Goal: Task Accomplishment & Management: Use online tool/utility

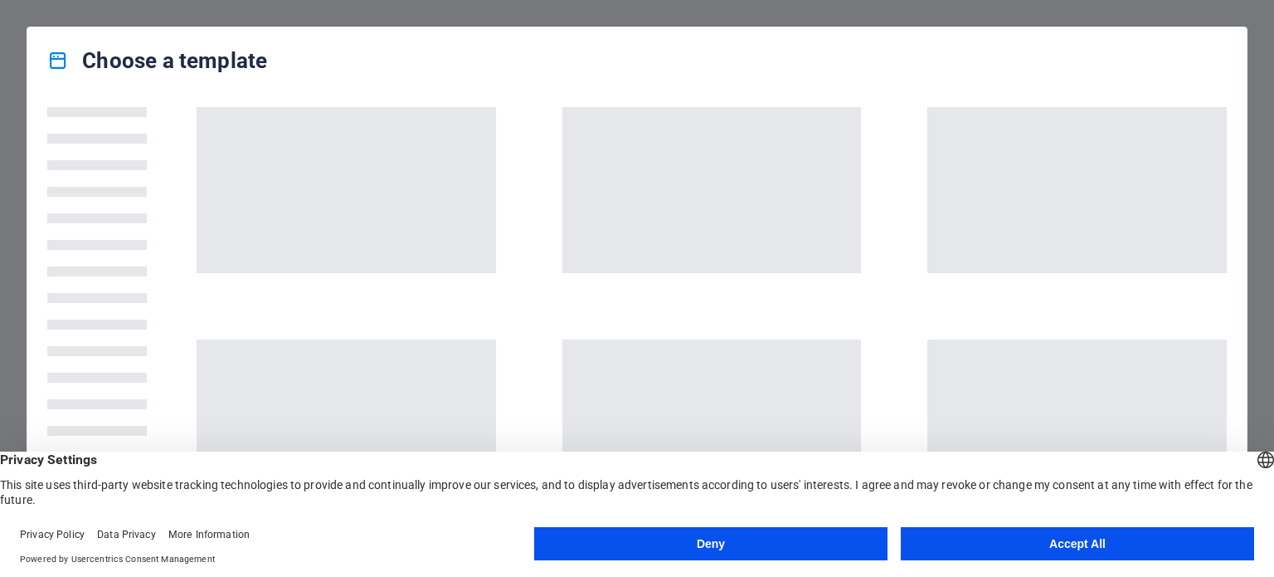
click at [1098, 540] on button "Accept All" at bounding box center [1077, 543] width 353 height 33
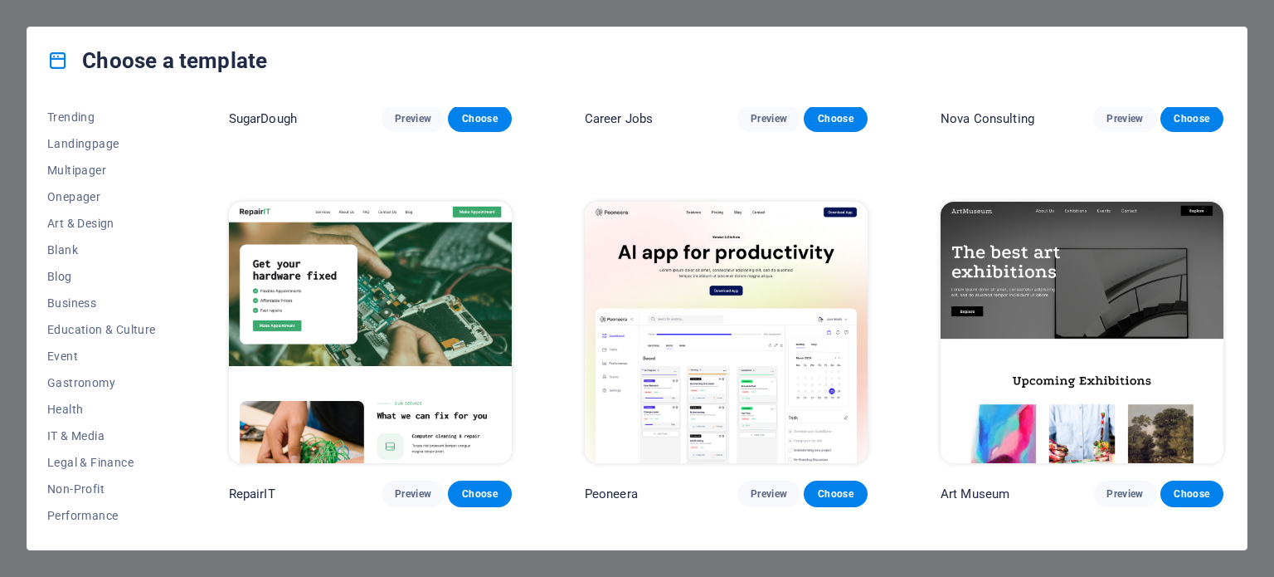
scroll to position [332, 0]
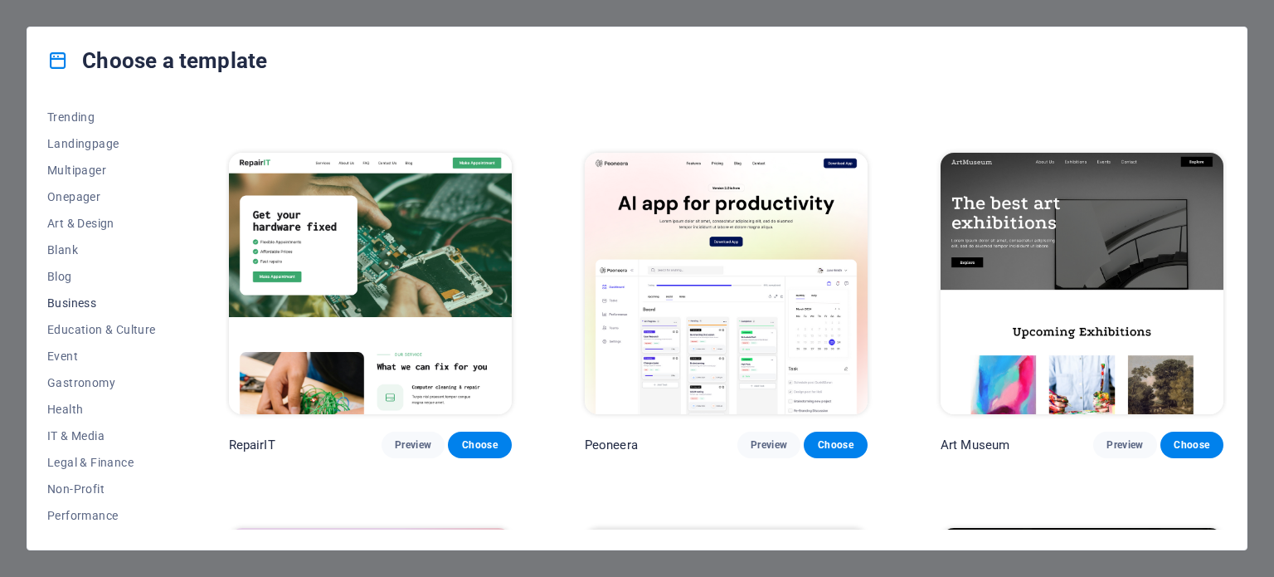
click at [92, 299] on span "Business" at bounding box center [101, 302] width 109 height 13
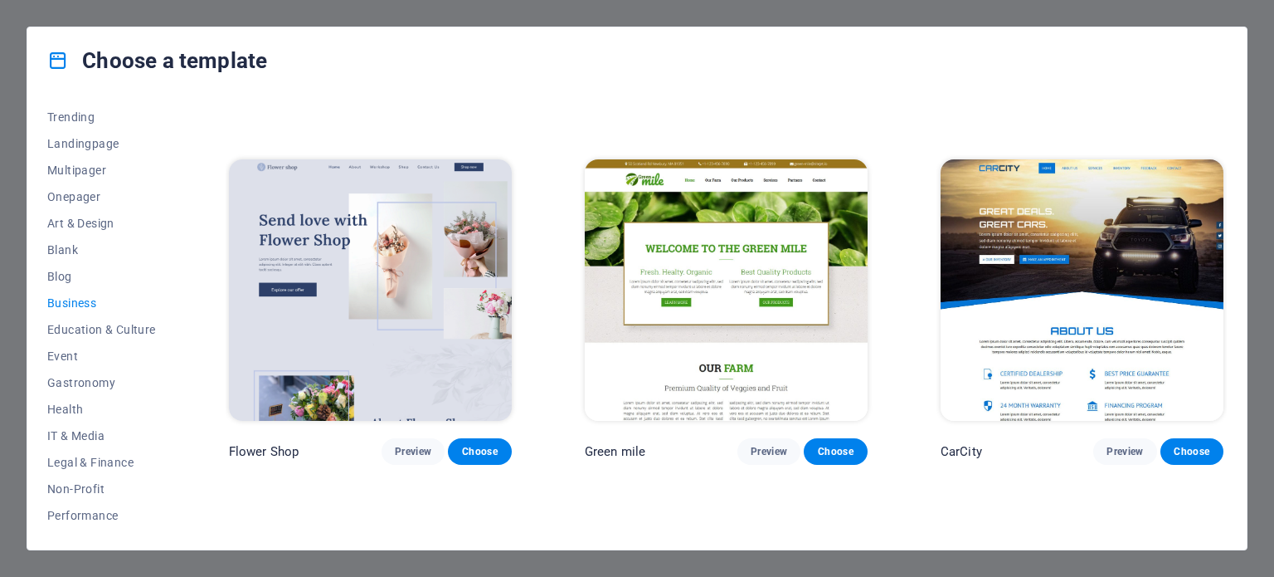
scroll to position [498, 0]
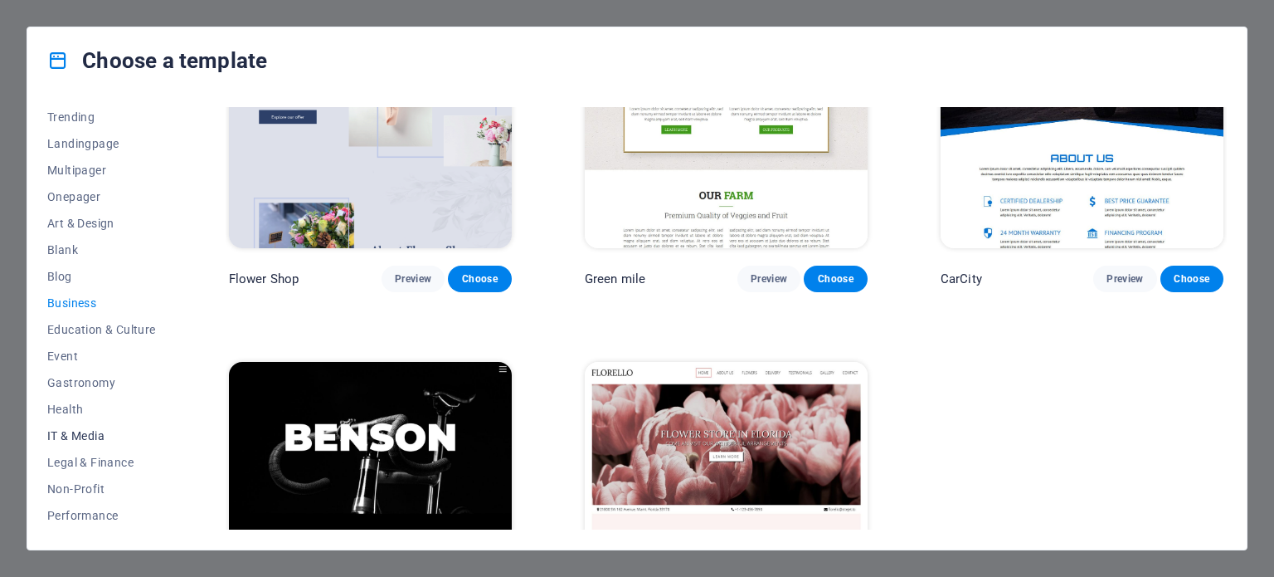
click at [113, 436] on span "IT & Media" at bounding box center [101, 435] width 109 height 13
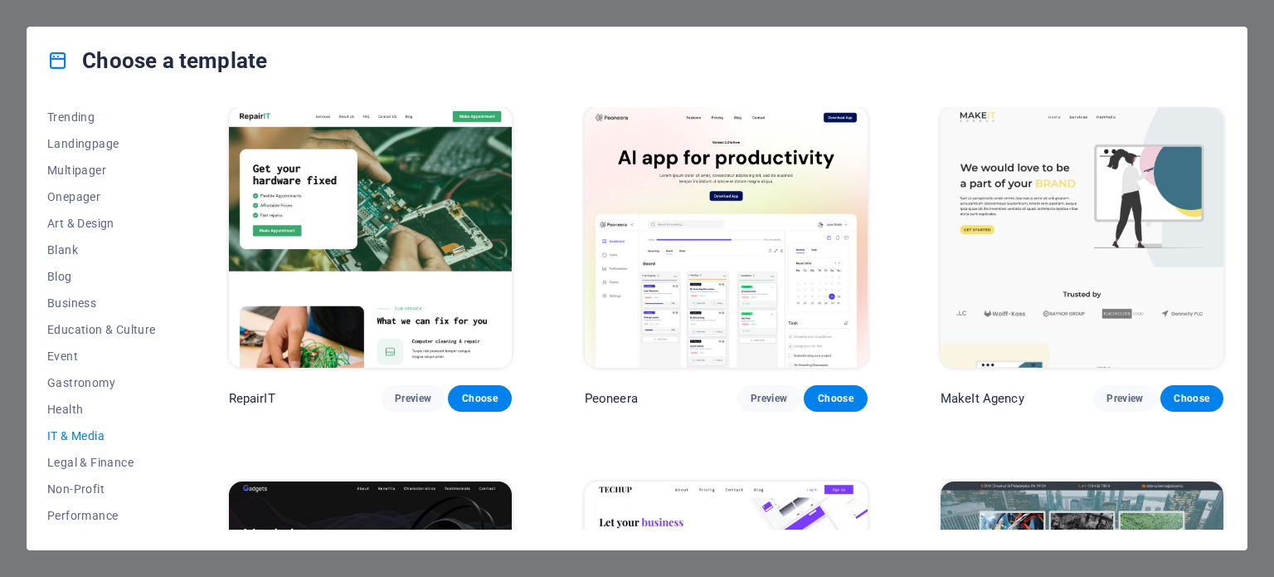
scroll to position [0, 0]
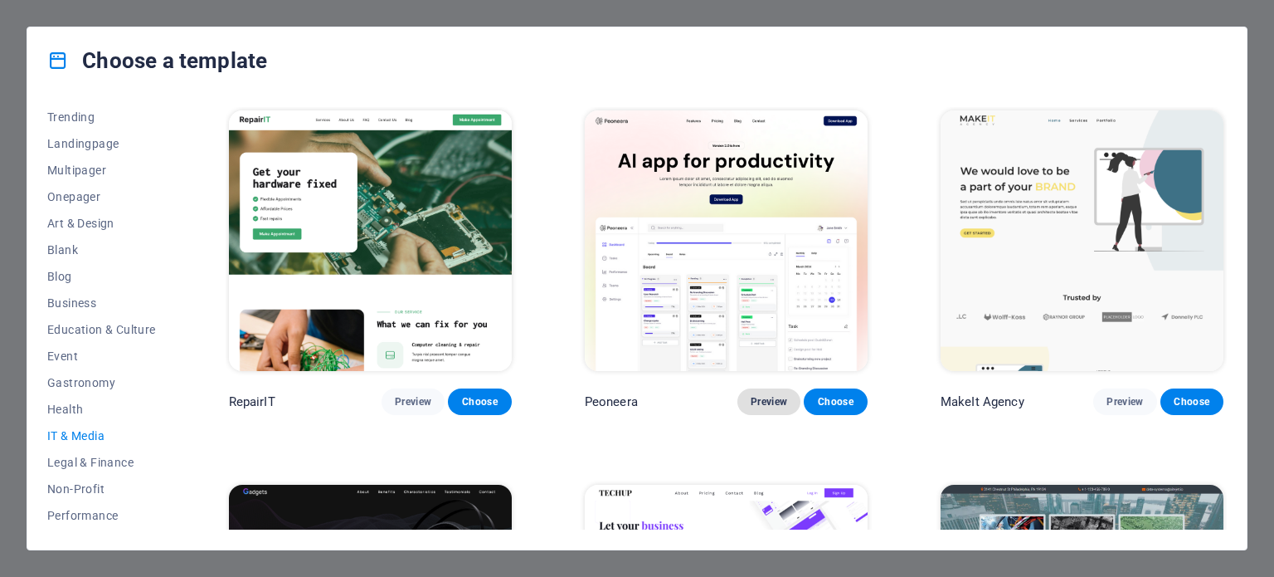
click at [766, 406] on button "Preview" at bounding box center [768, 401] width 63 height 27
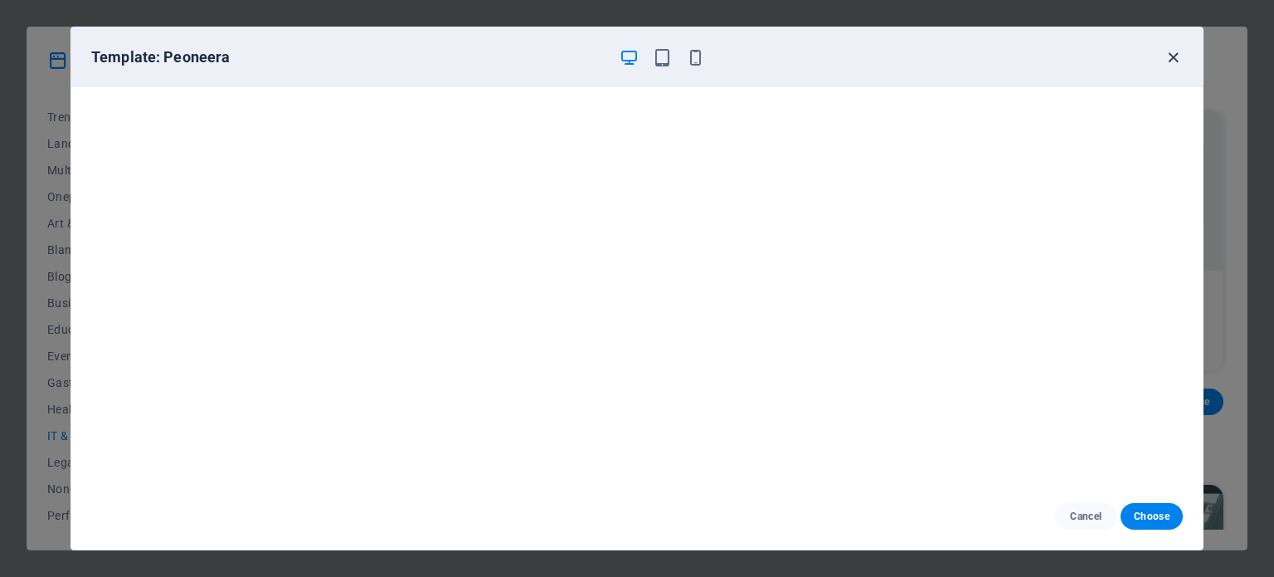
click at [1174, 59] on icon "button" at bounding box center [1173, 57] width 19 height 19
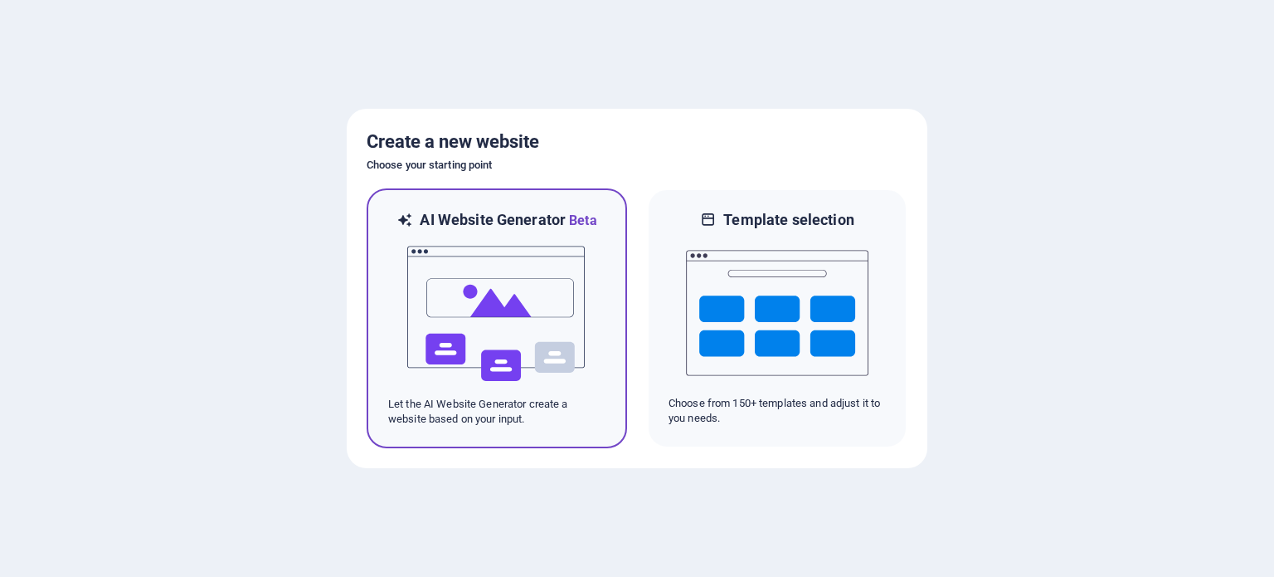
click at [504, 333] on img at bounding box center [497, 314] width 182 height 166
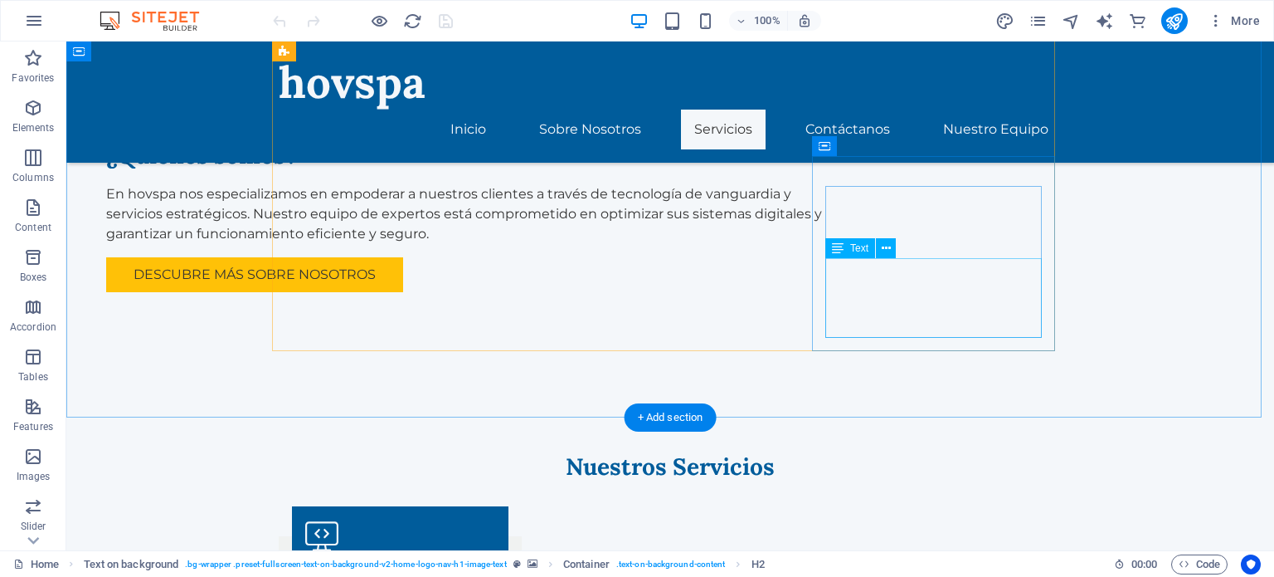
scroll to position [1659, 0]
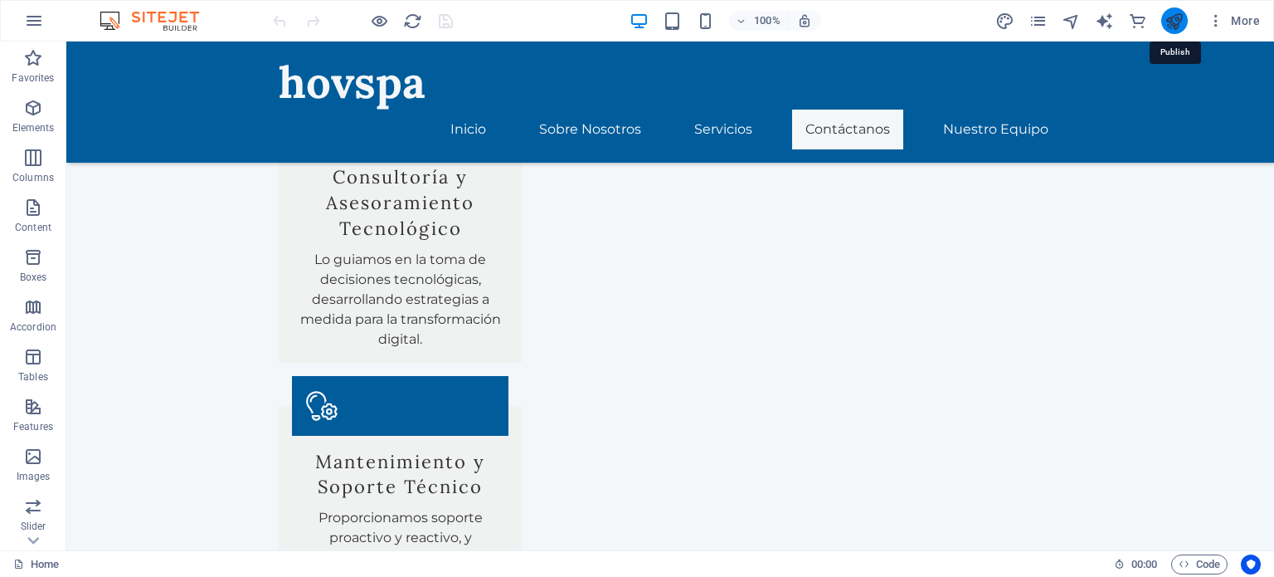
click at [1179, 22] on icon "publish" at bounding box center [1174, 21] width 19 height 19
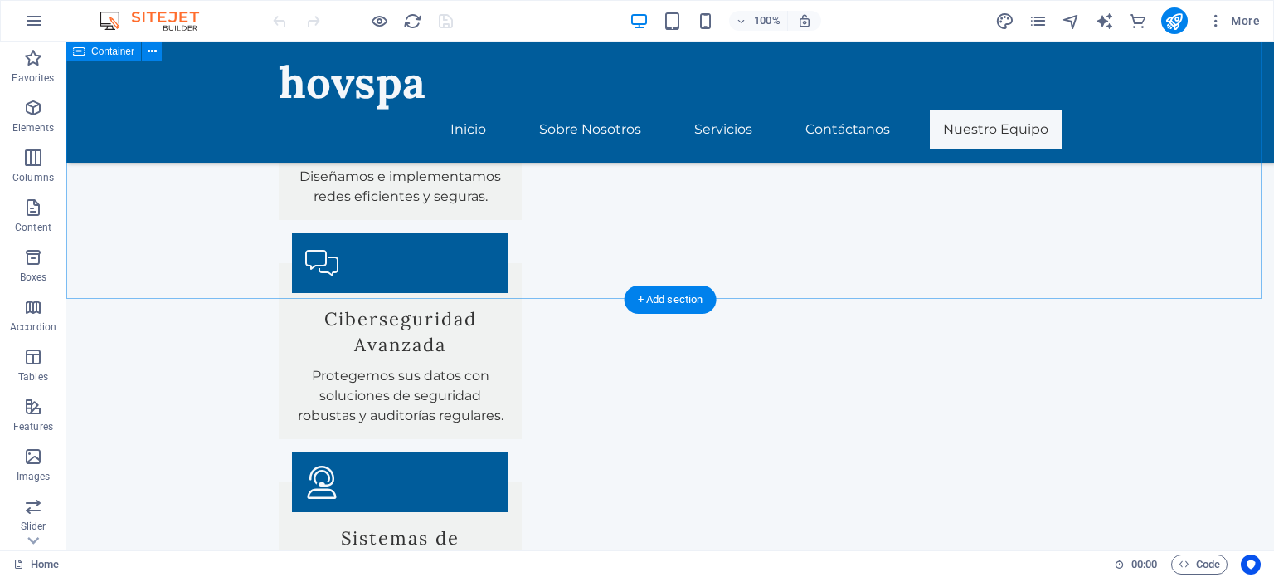
scroll to position [2606, 0]
